Goal: Navigation & Orientation: Find specific page/section

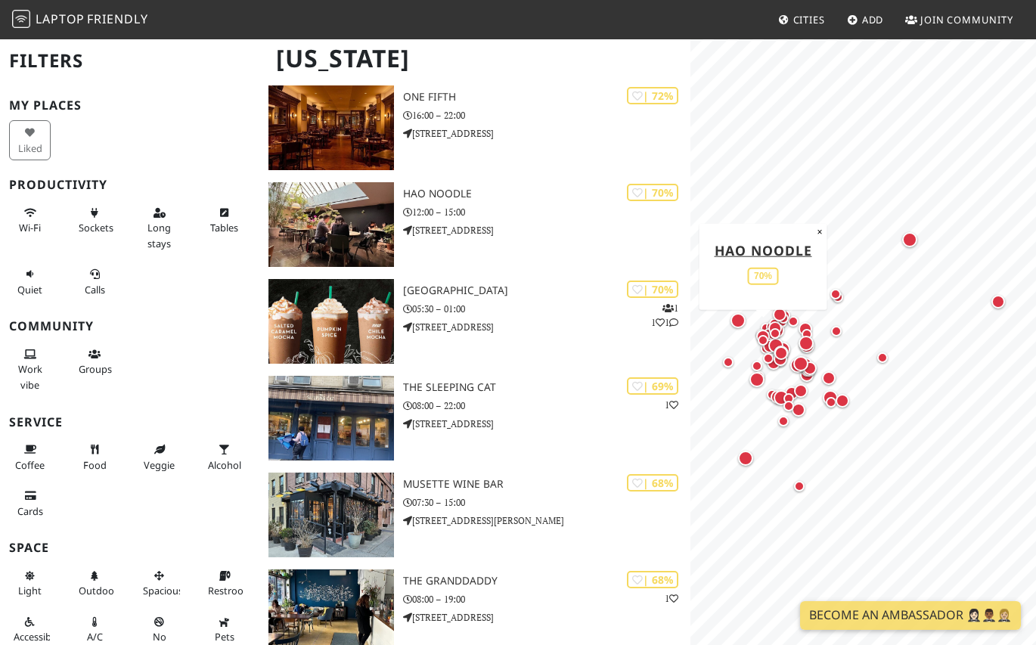
scroll to position [2598, 0]
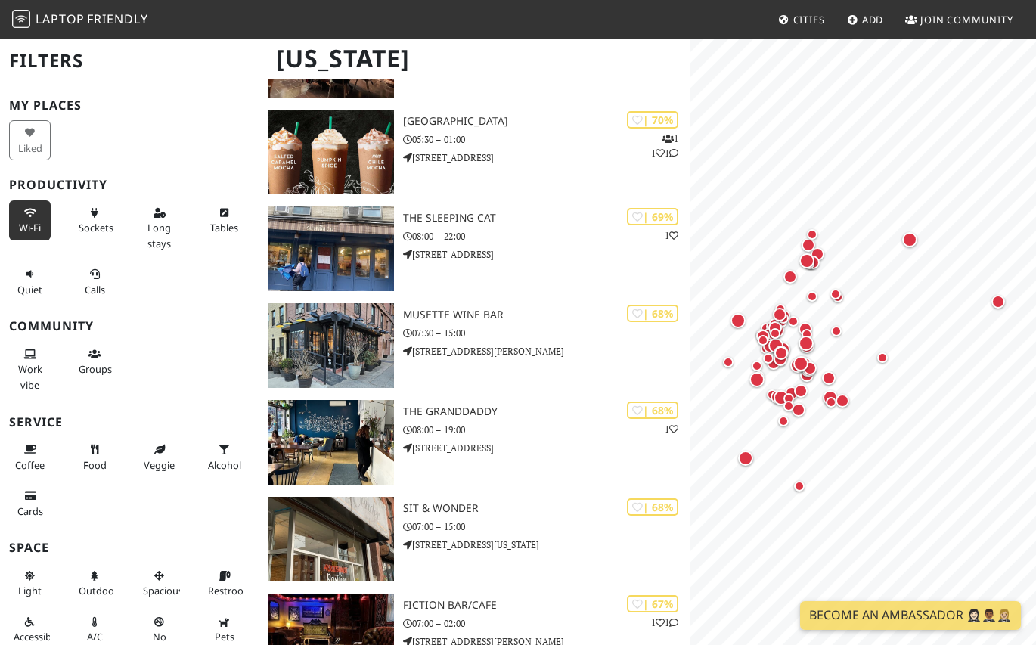
click at [33, 214] on icon at bounding box center [30, 214] width 12 height 10
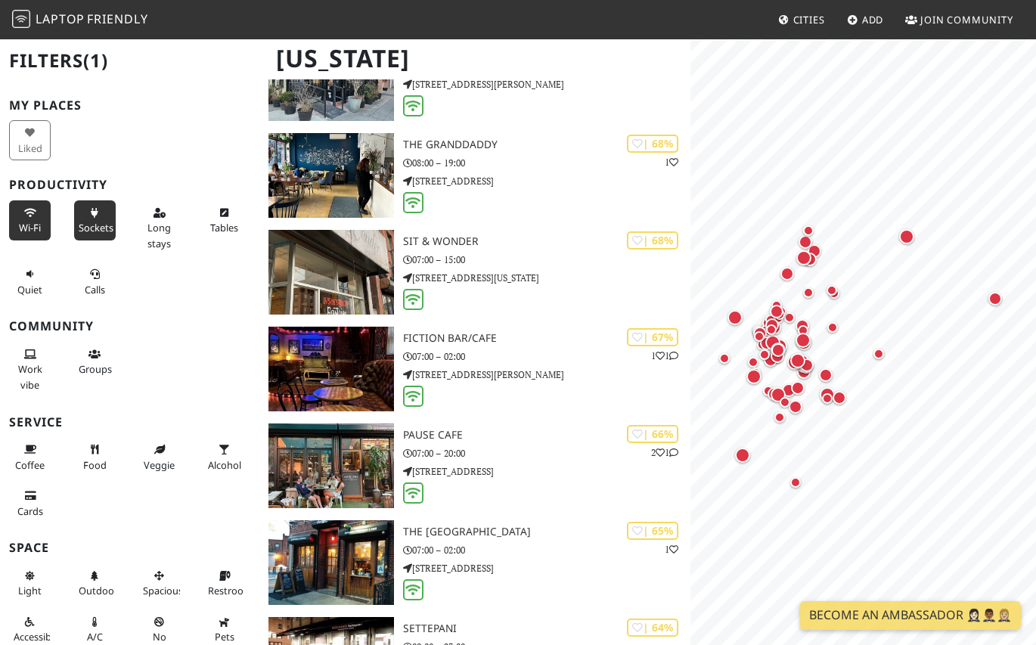
click at [92, 219] on button "Sockets" at bounding box center [95, 220] width 42 height 40
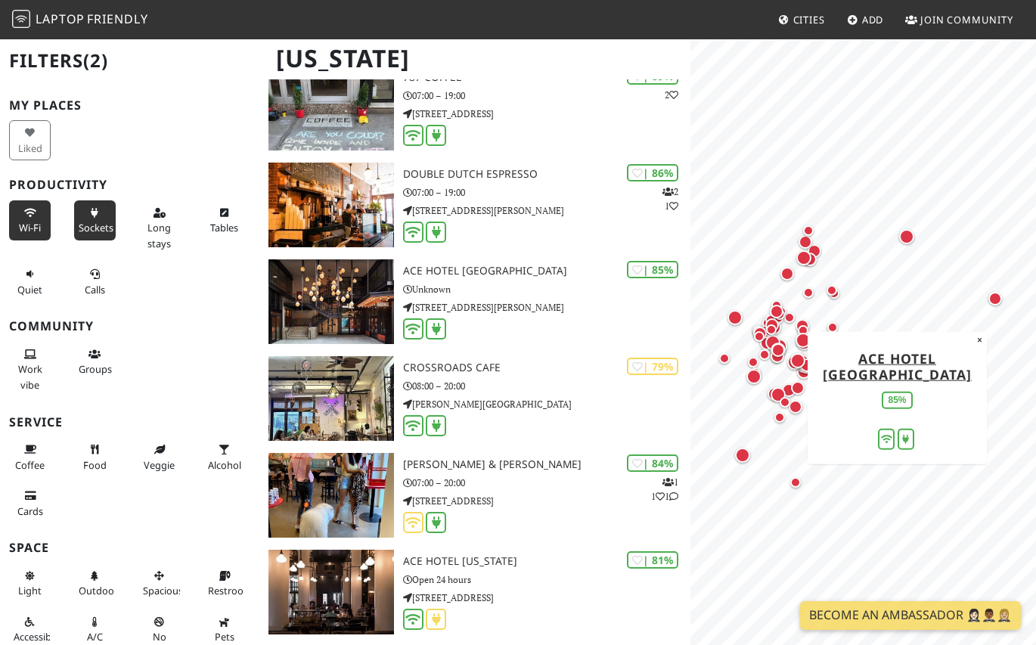
scroll to position [0, 0]
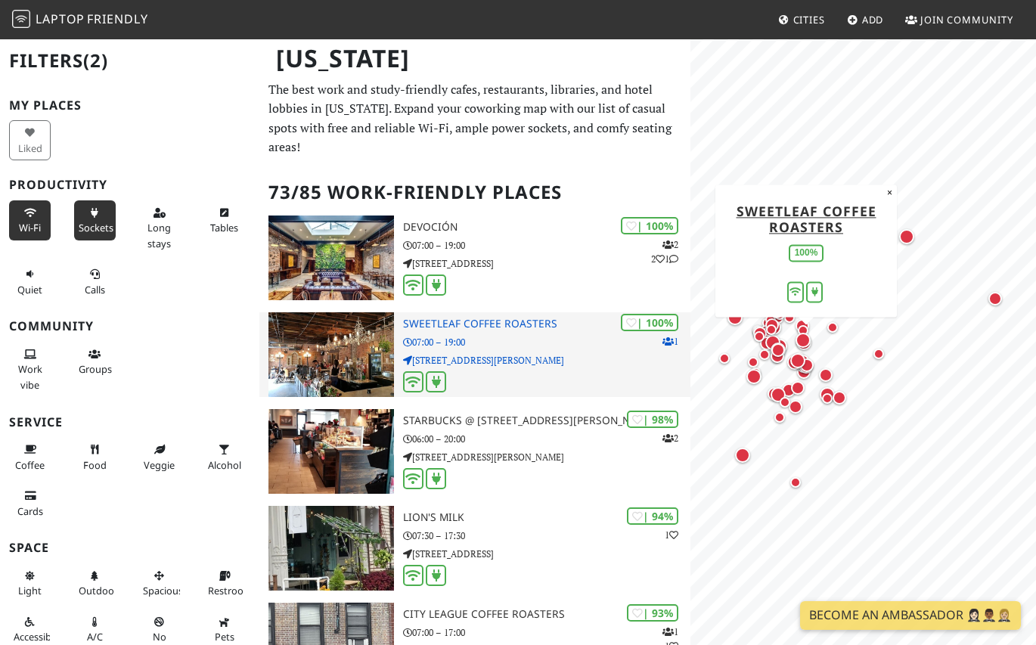
click at [517, 365] on p "[STREET_ADDRESS][PERSON_NAME]" at bounding box center [547, 360] width 288 height 14
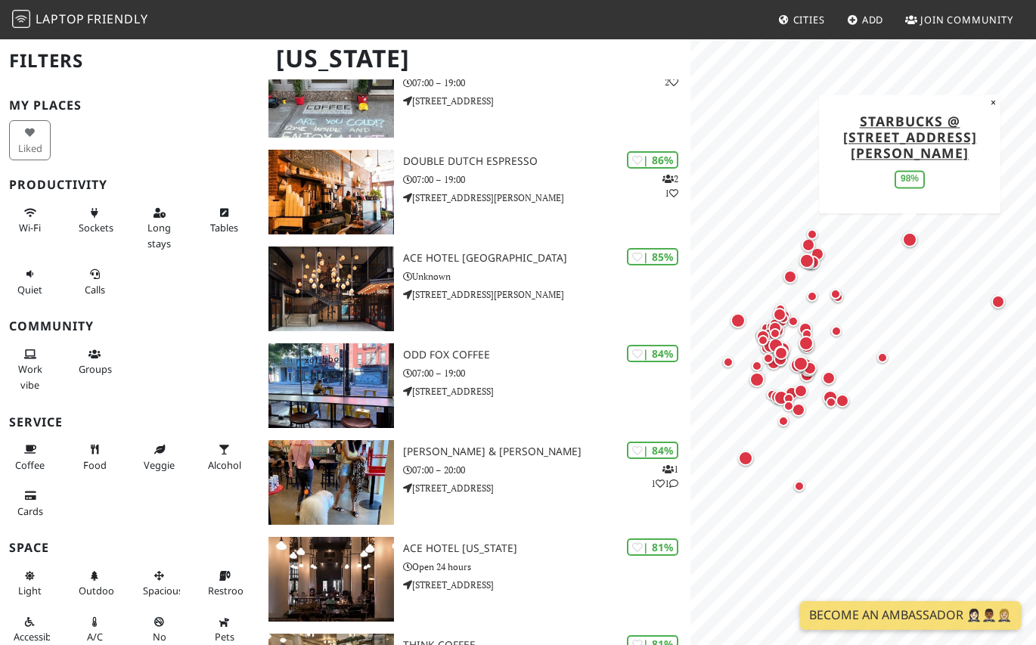
scroll to position [653, 0]
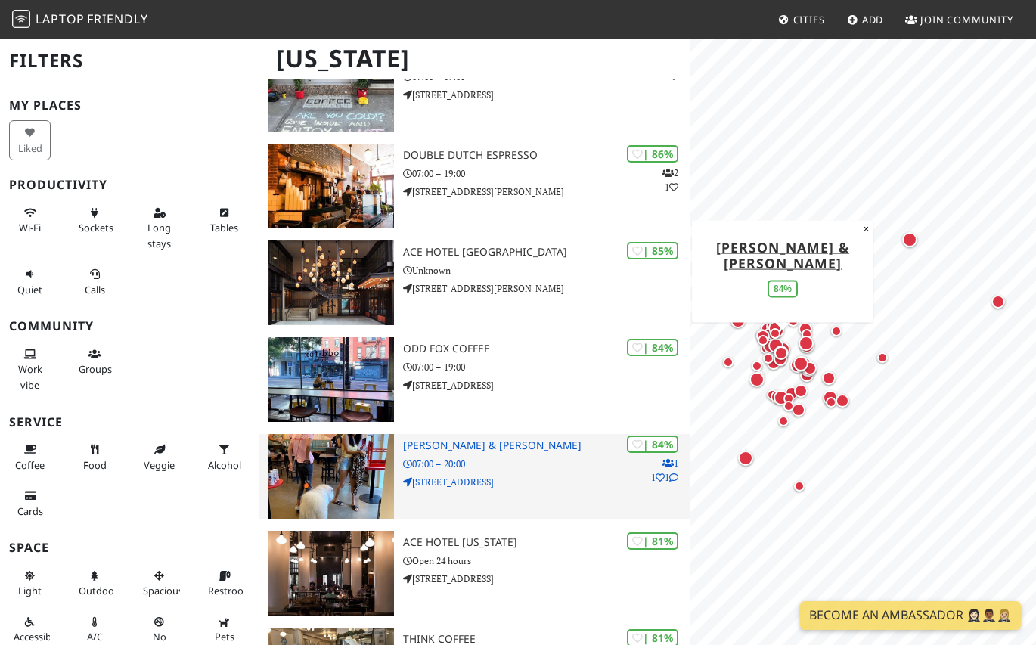
click at [579, 462] on p "07:00 – 20:00" at bounding box center [547, 464] width 288 height 14
